Goal: Information Seeking & Learning: Learn about a topic

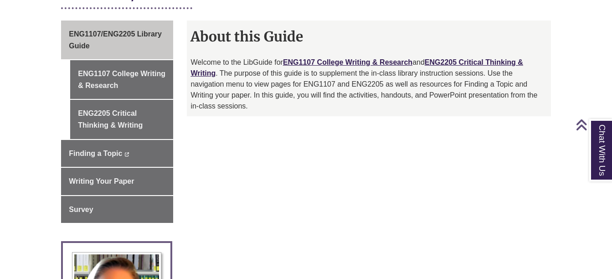
scroll to position [247, 0]
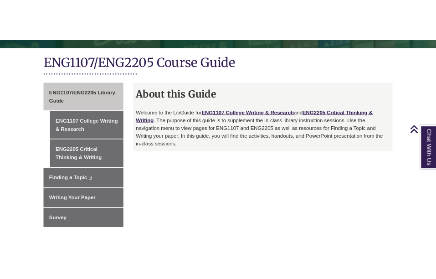
scroll to position [215, 0]
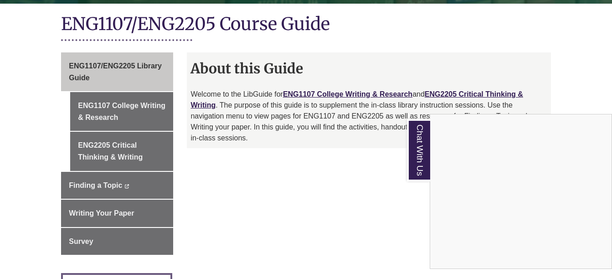
click at [297, 158] on div "Chat With Us" at bounding box center [306, 139] width 612 height 279
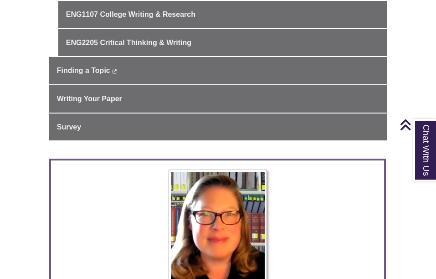
scroll to position [0, 0]
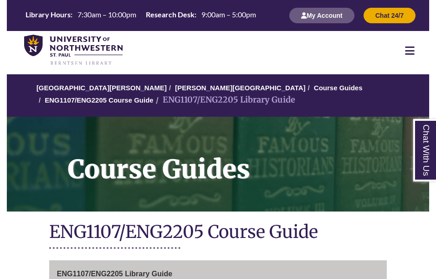
click at [411, 50] on icon at bounding box center [410, 50] width 10 height 11
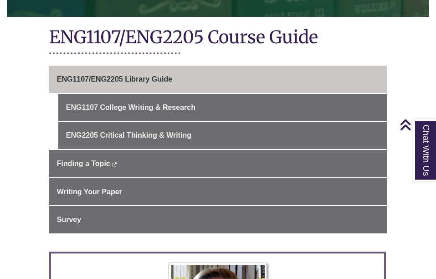
scroll to position [270, 0]
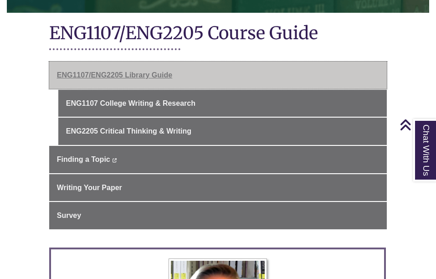
drag, startPoint x: 371, startPoint y: 72, endPoint x: 318, endPoint y: 72, distance: 53.3
click at [318, 72] on link "ENG1107/ENG2205 Library Guide" at bounding box center [218, 75] width 338 height 27
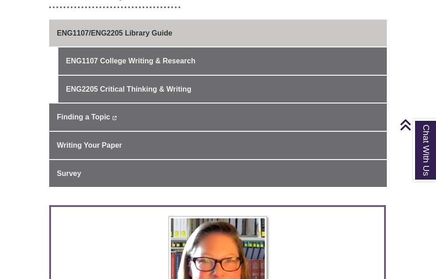
scroll to position [221, 0]
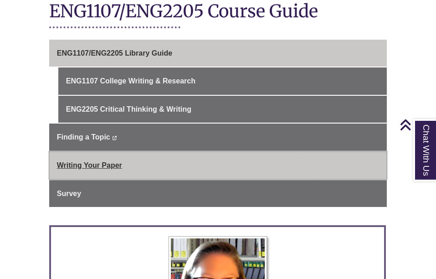
click at [365, 159] on link "Writing Your Paper" at bounding box center [218, 165] width 338 height 27
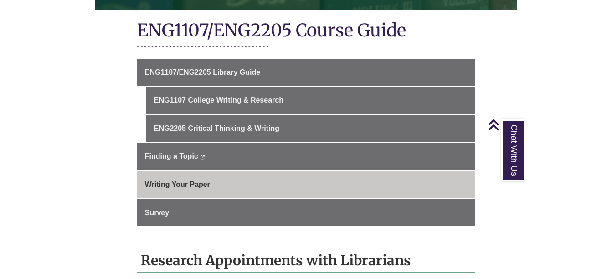
scroll to position [201, 0]
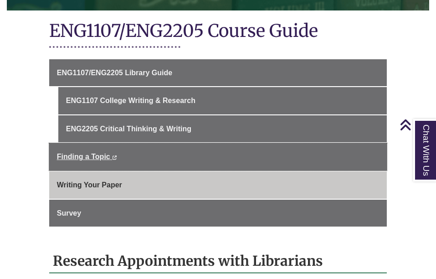
click at [324, 165] on link "Finding a Topic This link opens in a new window This link opens in a new window" at bounding box center [218, 156] width 338 height 27
